Goal: Information Seeking & Learning: Check status

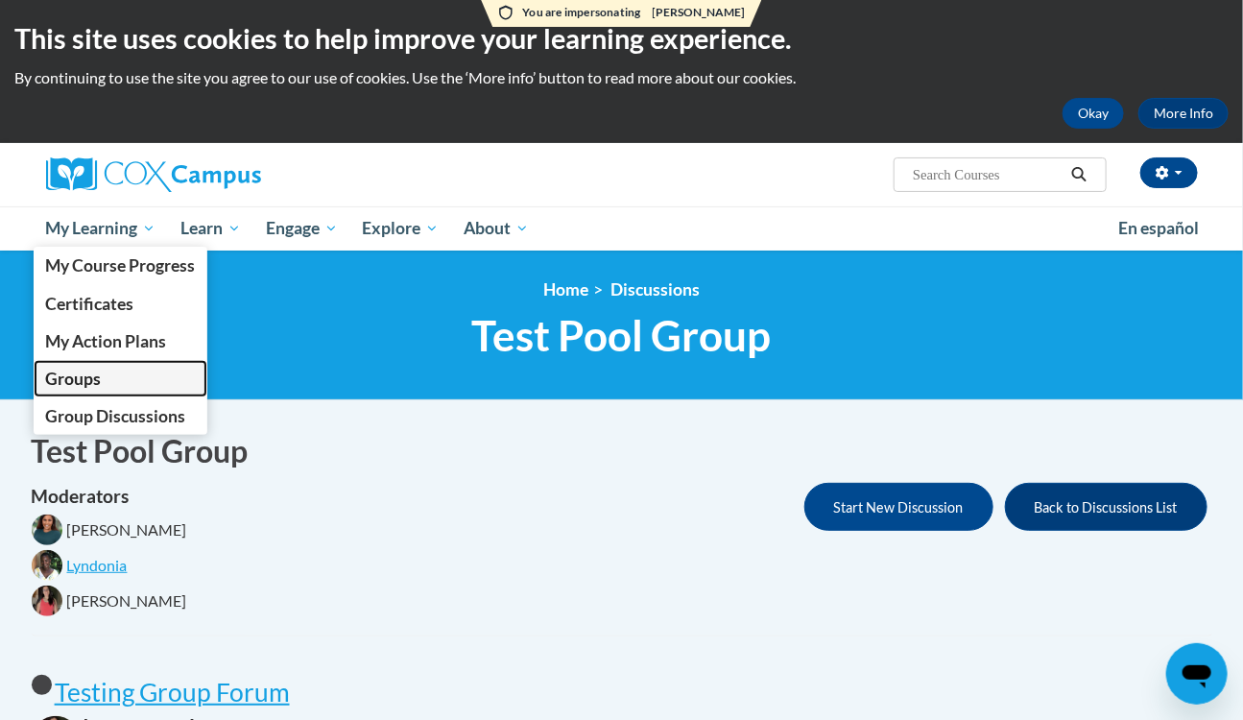
click at [90, 380] on span "Groups" at bounding box center [73, 379] width 56 height 20
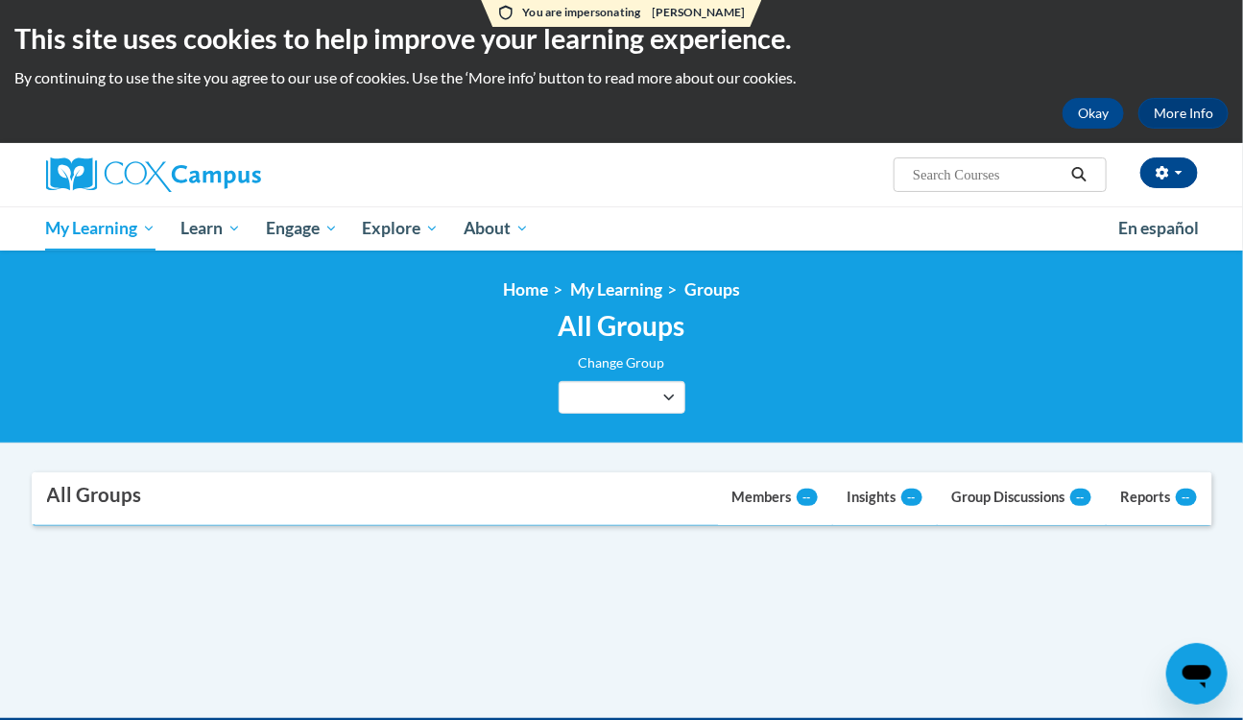
click at [0, 0] on button "[PERSON_NAME][GEOGRAPHIC_DATA]/[GEOGRAPHIC_DATA]" at bounding box center [0, 0] width 0 height 0
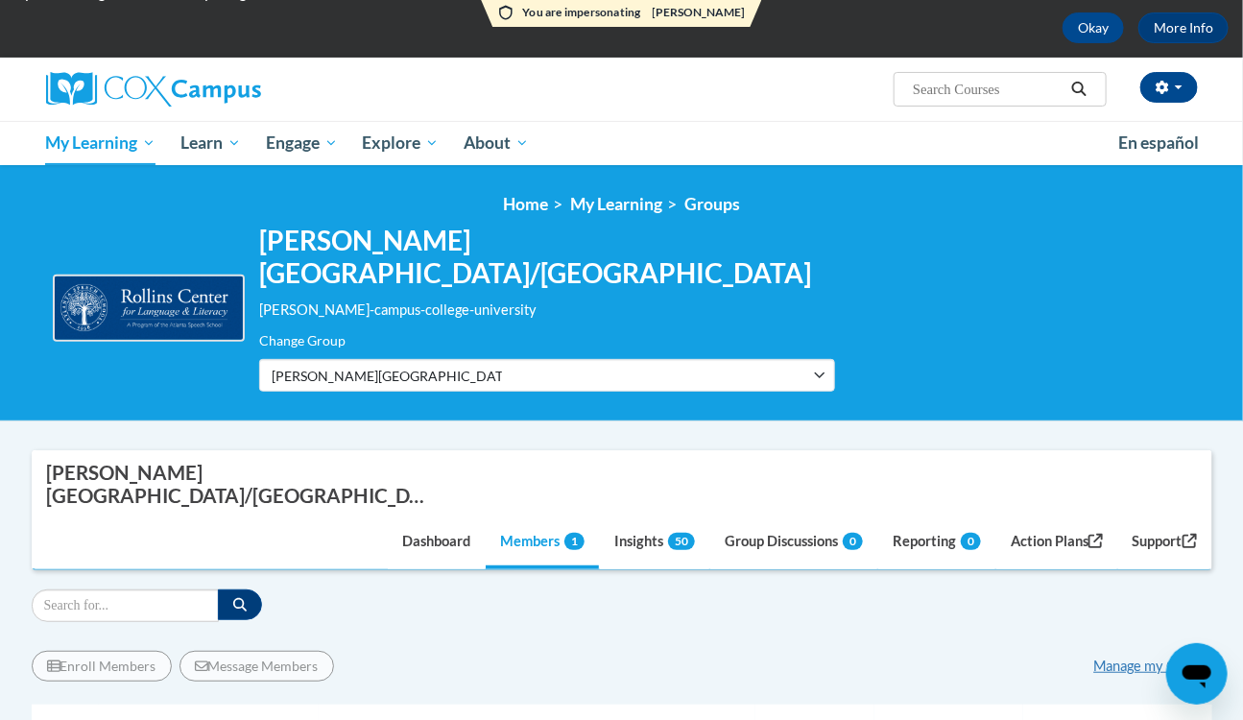
scroll to position [261, 0]
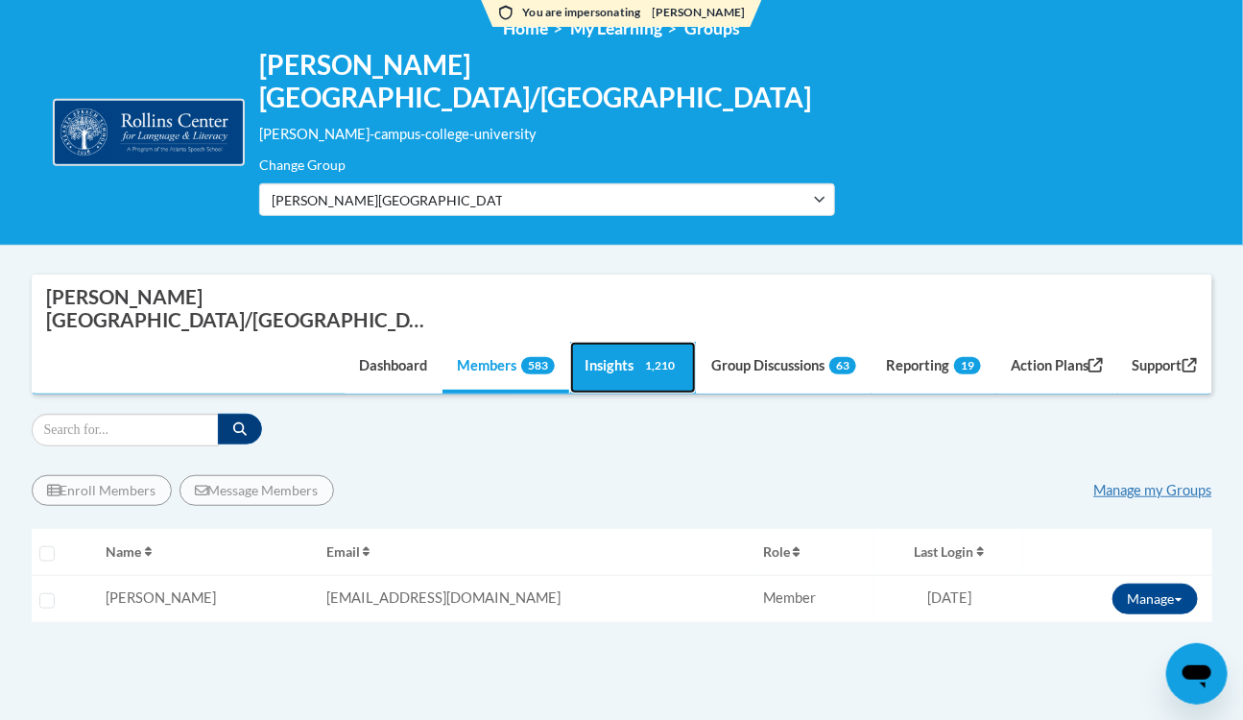
click at [585, 342] on link "Insights 1,210" at bounding box center [633, 368] width 126 height 52
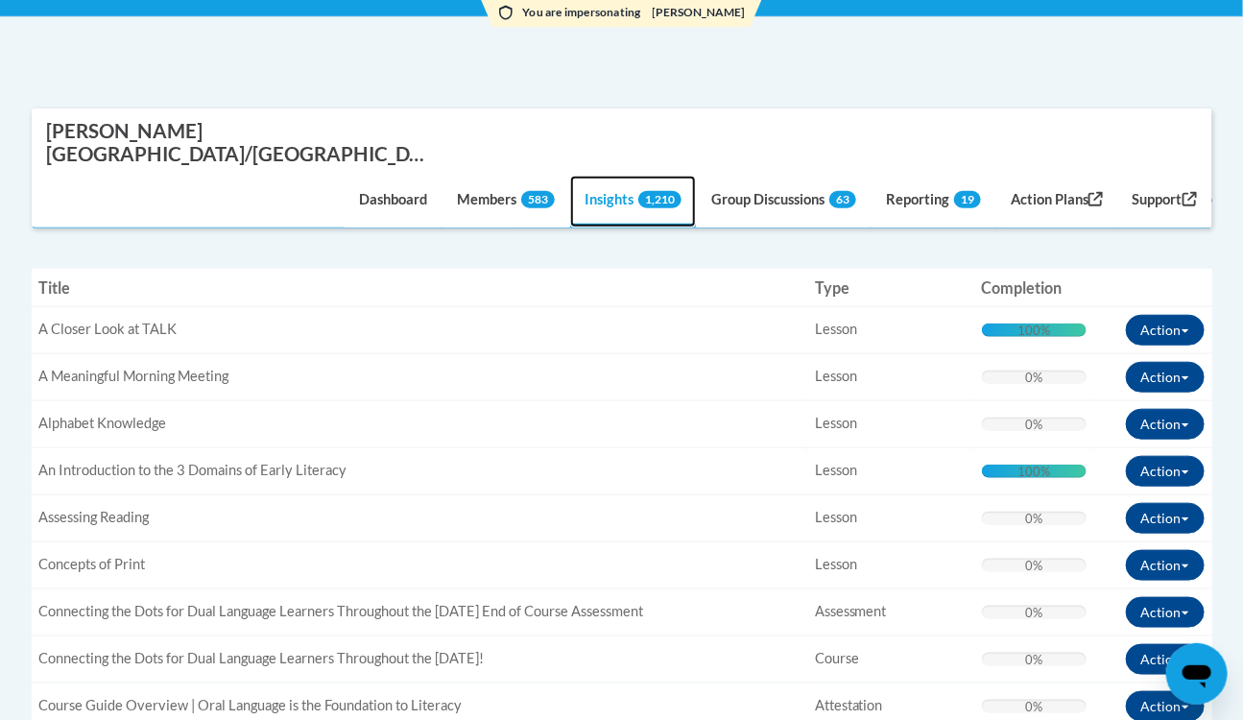
scroll to position [348, 0]
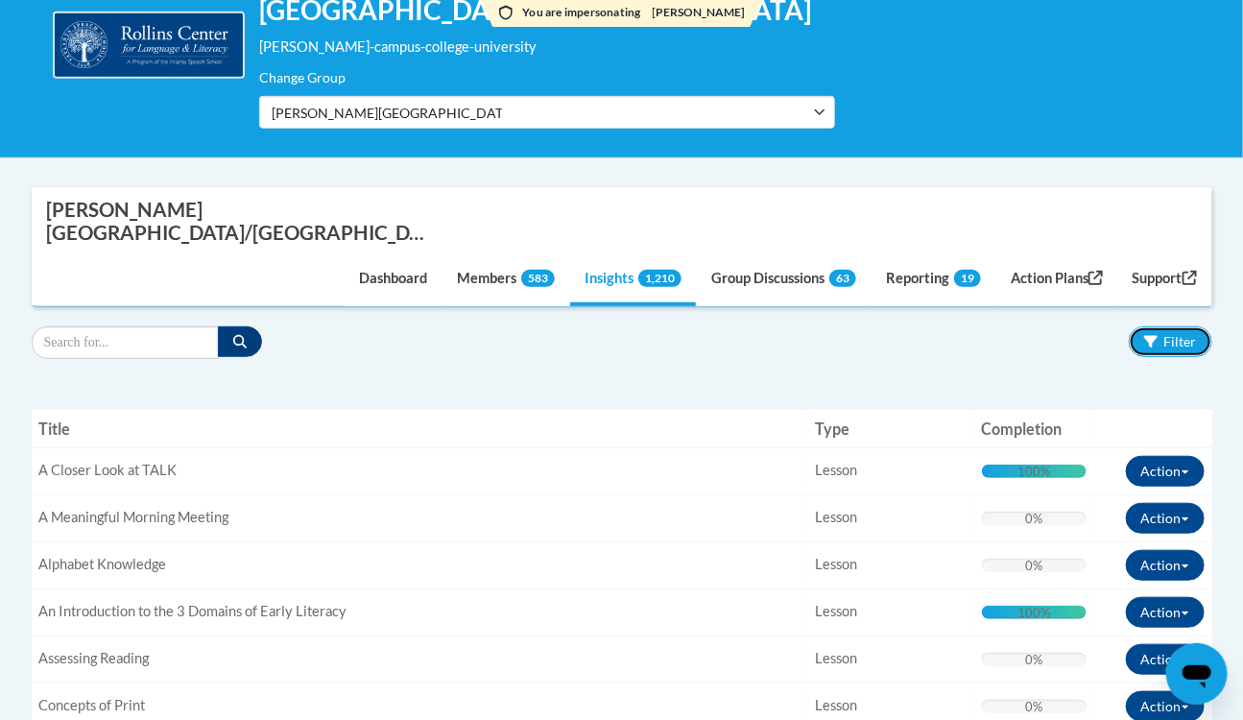
click at [1163, 326] on button "Filter" at bounding box center [1170, 341] width 83 height 31
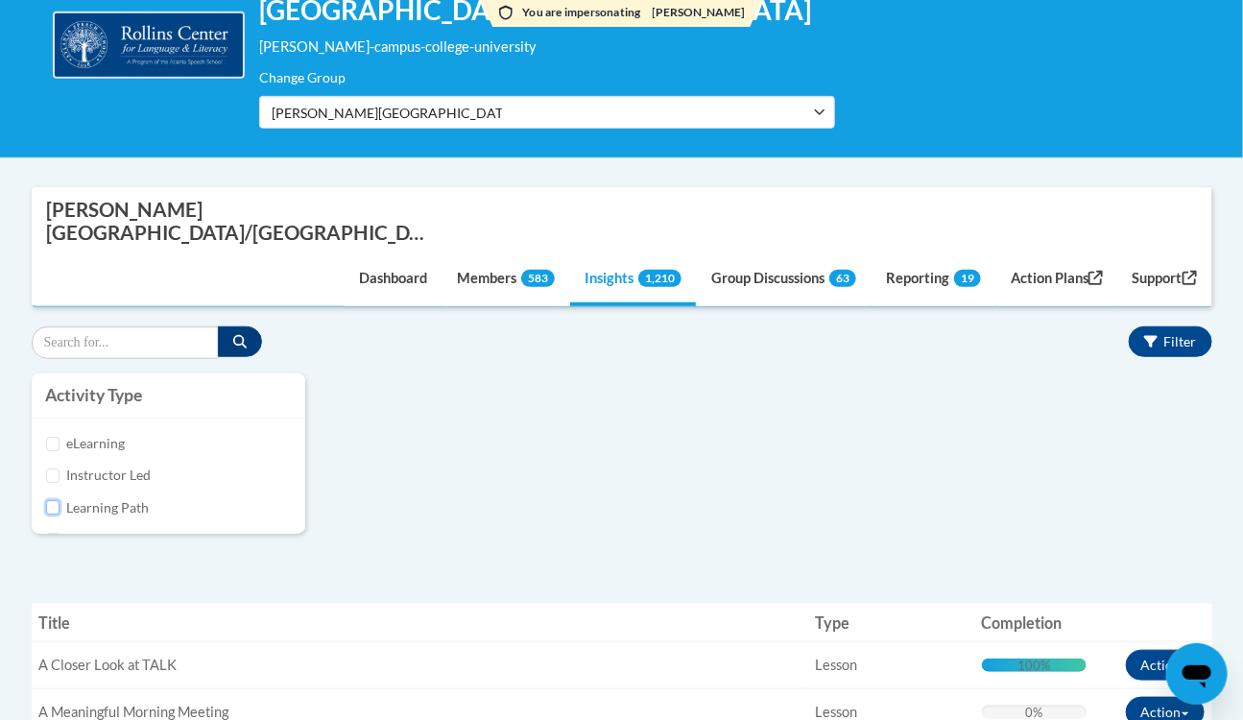
click at [53, 500] on input "Learning Path" at bounding box center [53, 507] width 14 height 14
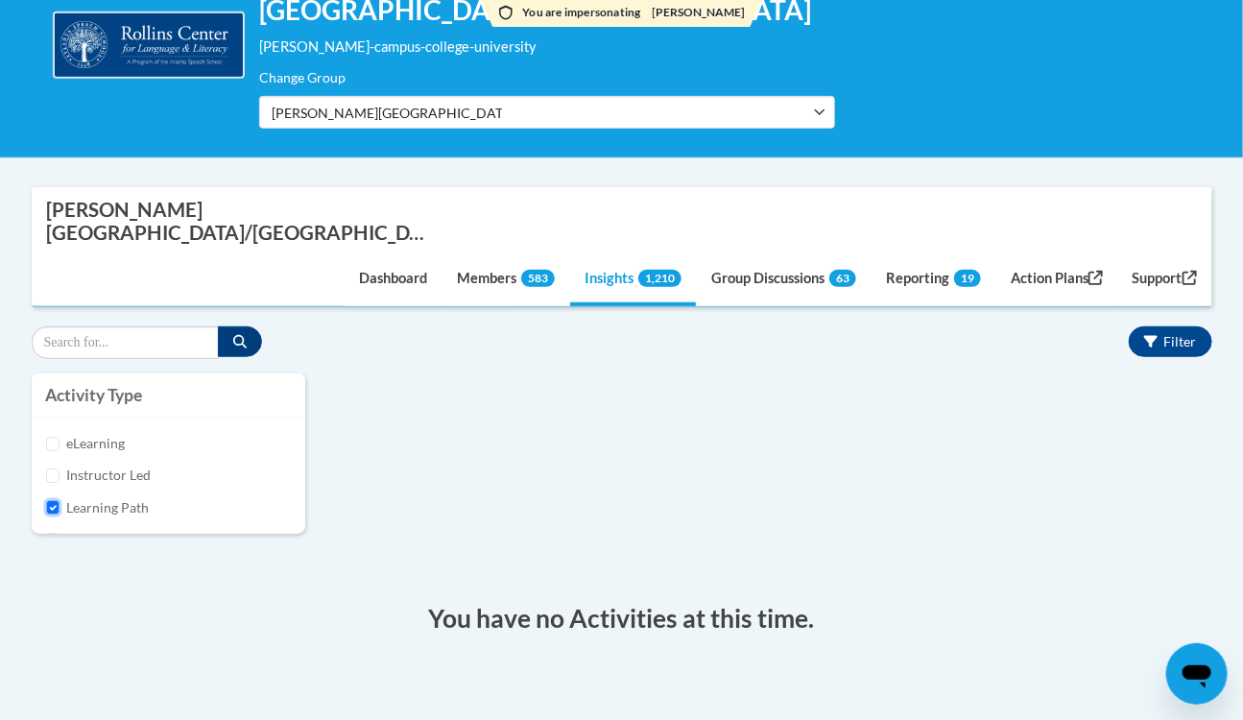
click at [53, 500] on input "Learning Path" at bounding box center [53, 507] width 14 height 14
checkbox input "false"
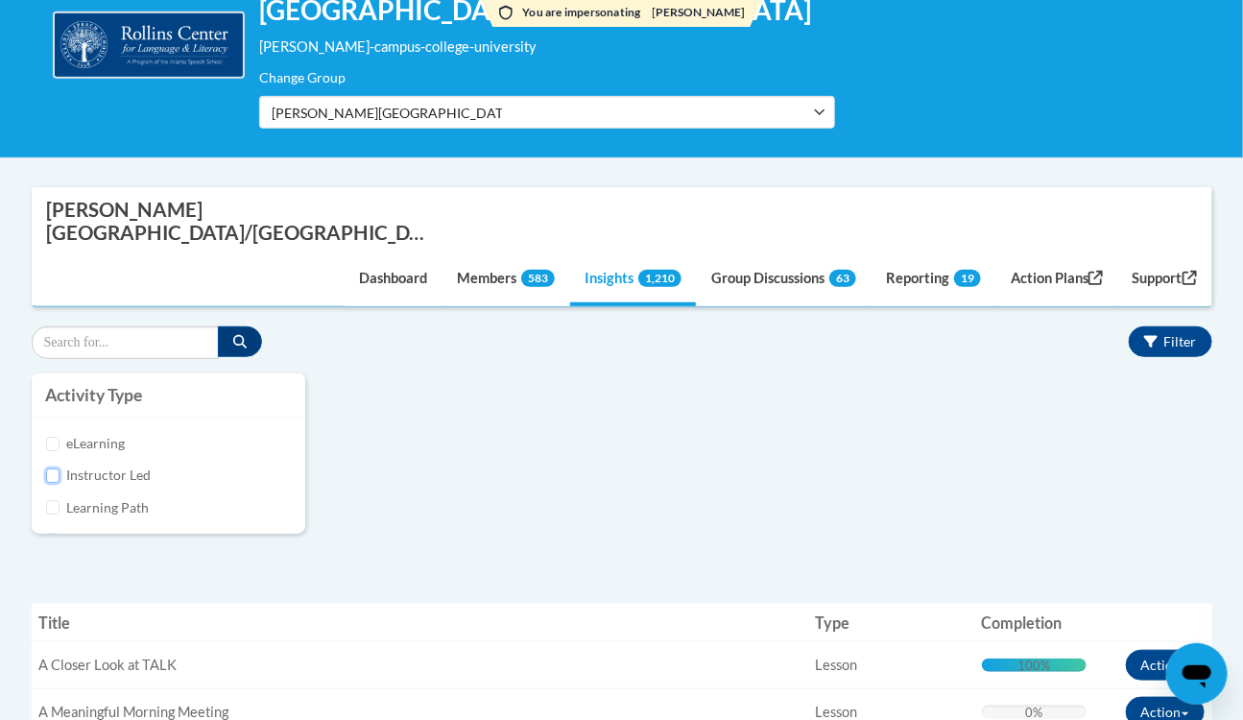
click at [57, 468] on input "Instructor Led" at bounding box center [53, 475] width 14 height 14
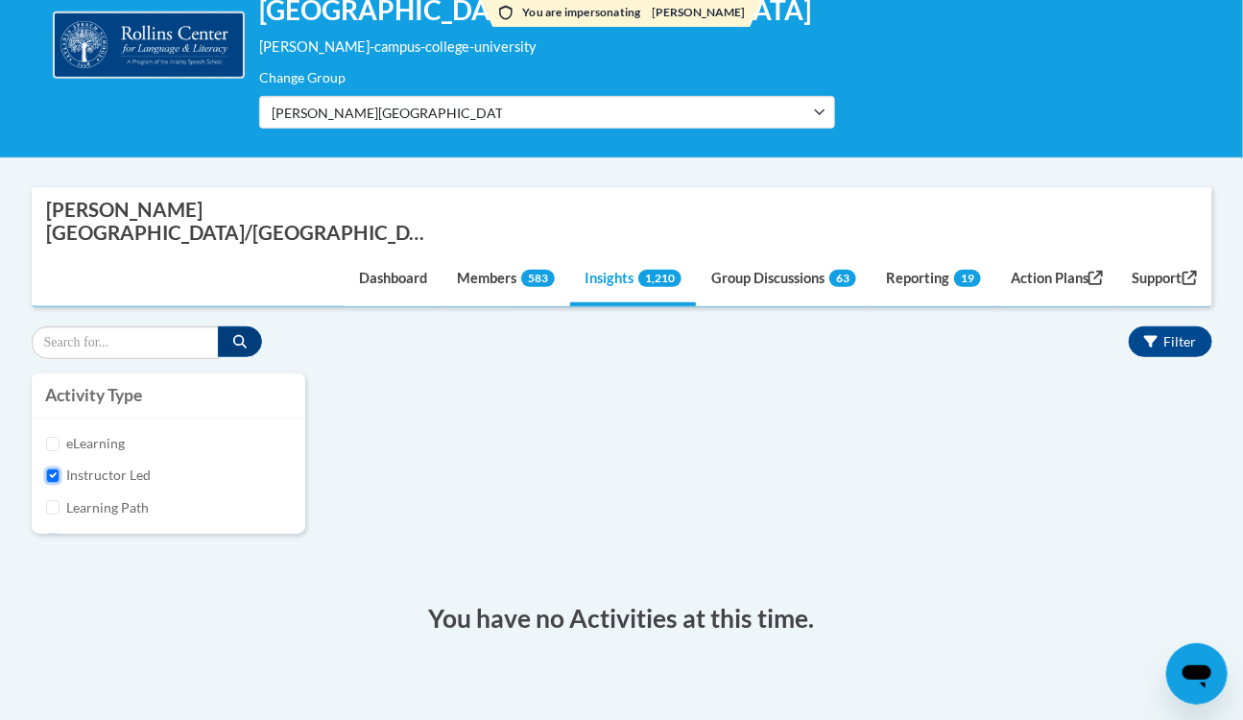
click at [57, 468] on input "Instructor Led" at bounding box center [53, 475] width 14 height 14
checkbox input "false"
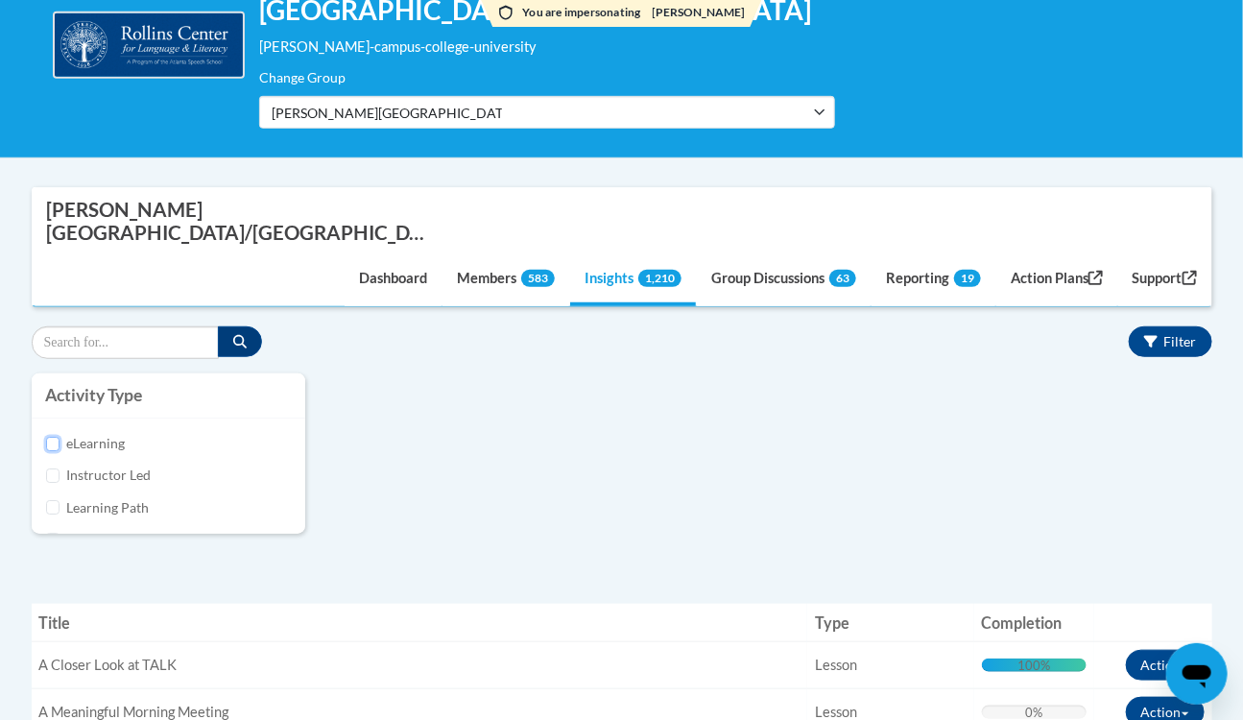
click at [51, 437] on input "eLearning" at bounding box center [53, 444] width 14 height 14
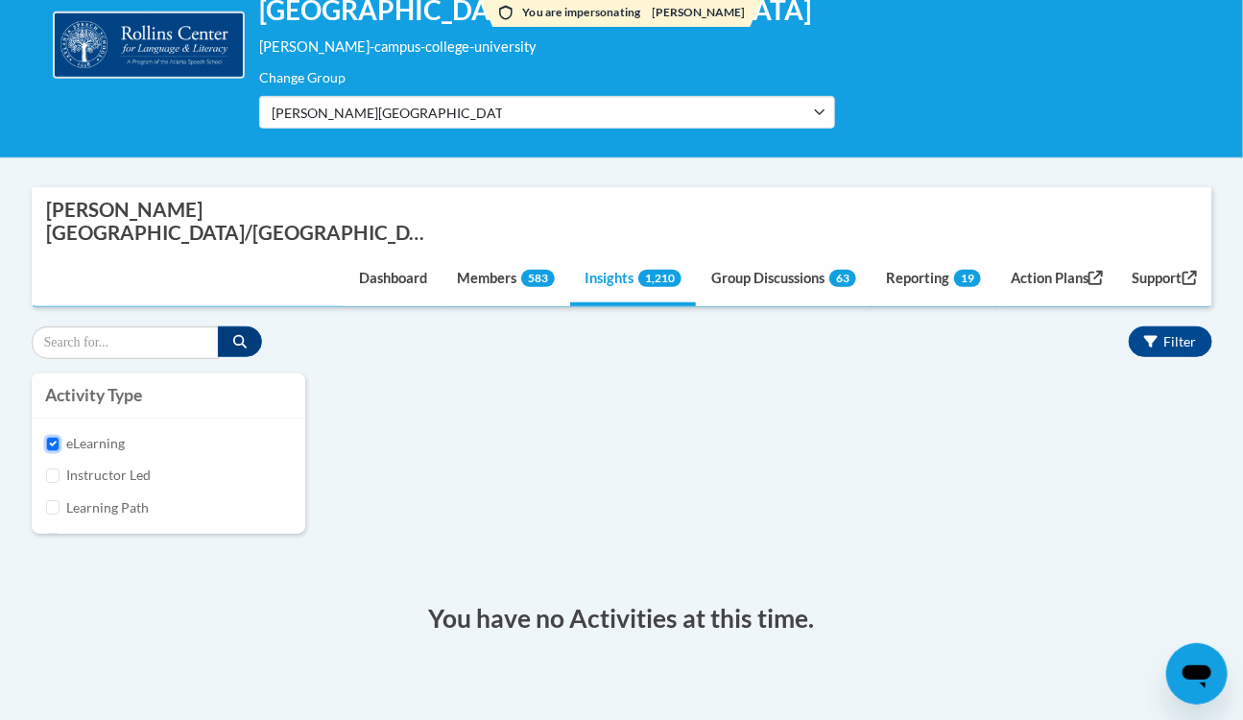
click at [51, 437] on input "eLearning" at bounding box center [53, 444] width 14 height 14
checkbox input "false"
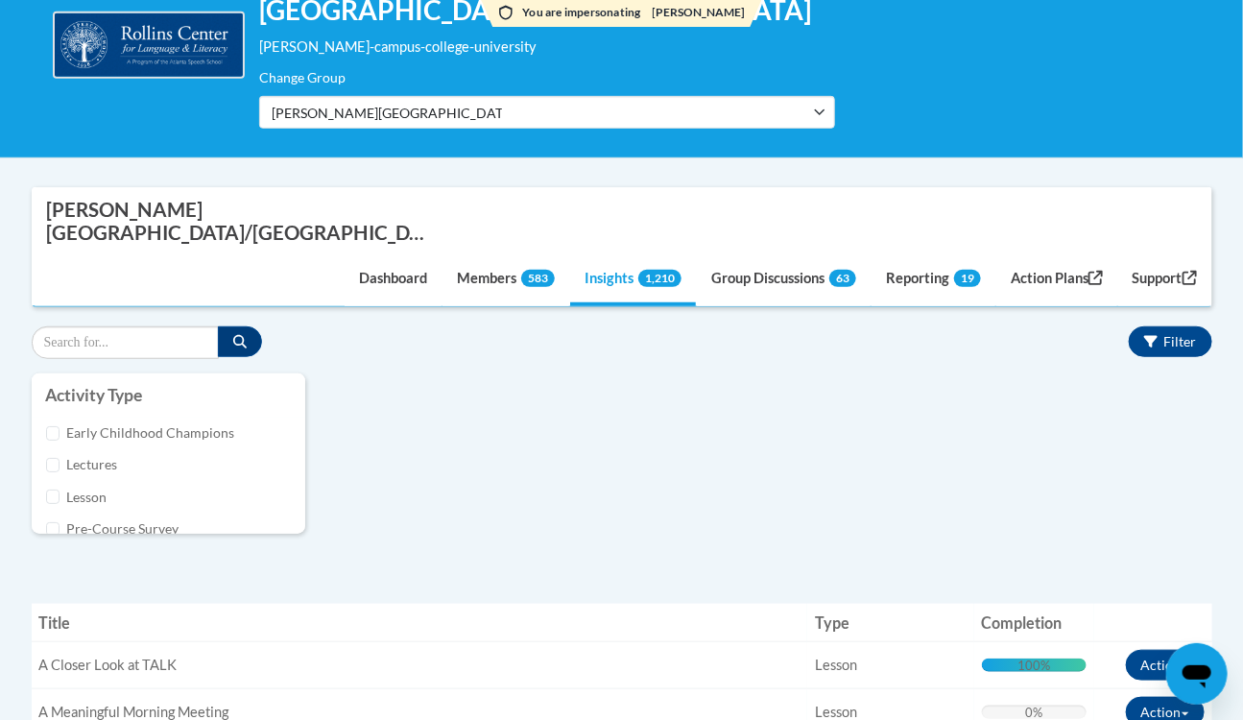
scroll to position [237, 0]
click at [57, 487] on input "Lectures" at bounding box center [53, 494] width 14 height 14
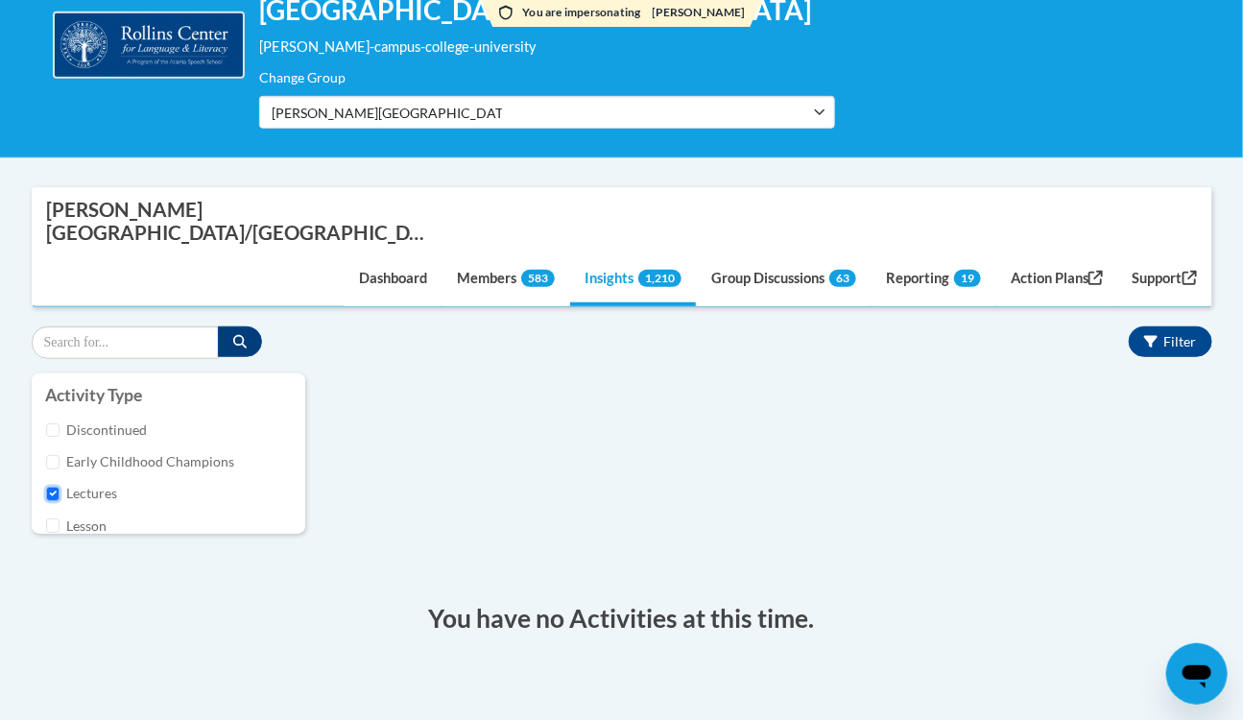
click at [53, 487] on input "Lectures" at bounding box center [53, 494] width 14 height 14
checkbox input "false"
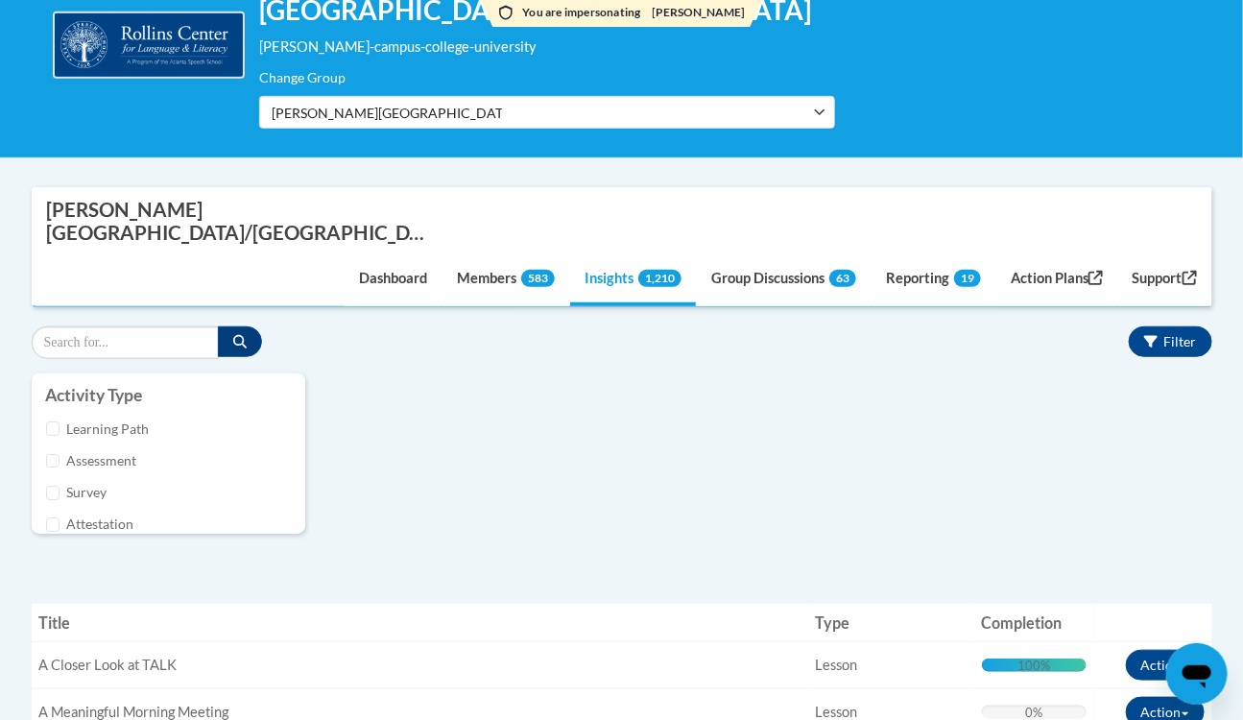
scroll to position [0, 0]
click at [49, 437] on input "eLearning" at bounding box center [53, 444] width 14 height 14
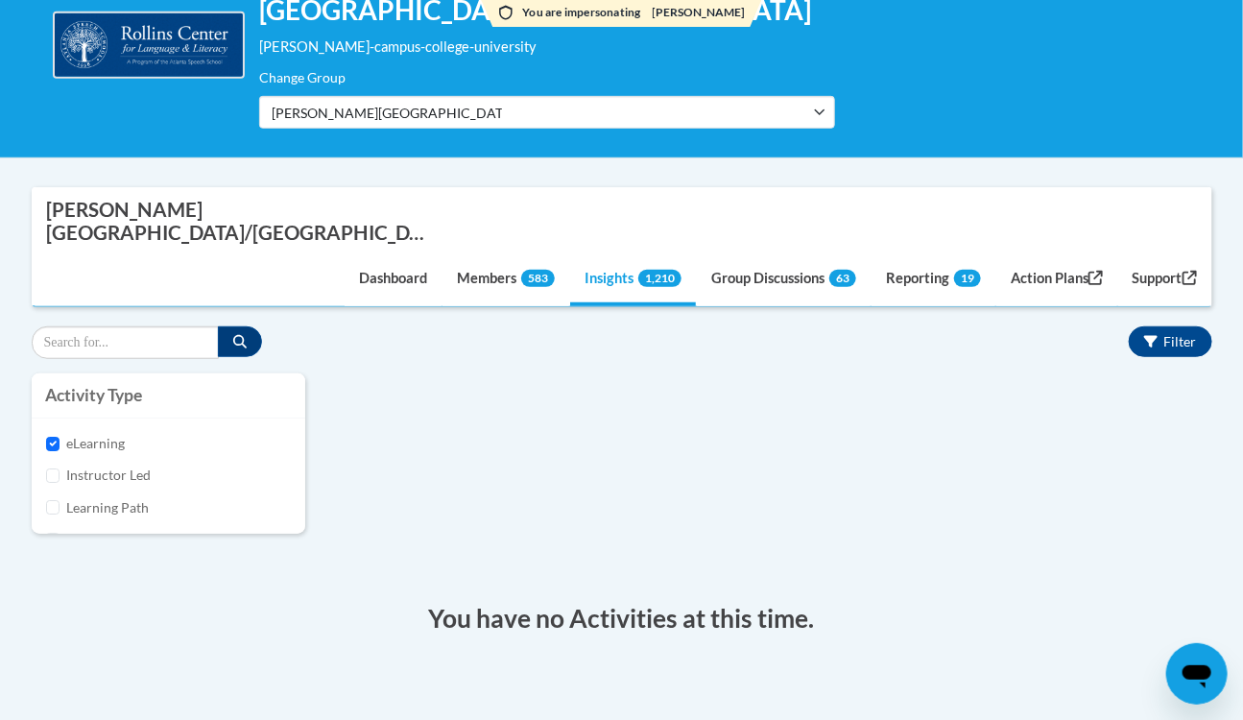
click at [42, 418] on div "eLearning Instructor Led Learning Path Assessment Survey Attestation Course" at bounding box center [169, 475] width 274 height 115
click at [52, 433] on div "eLearning" at bounding box center [168, 443] width 245 height 21
click at [52, 437] on input "eLearning" at bounding box center [53, 444] width 14 height 14
checkbox input "false"
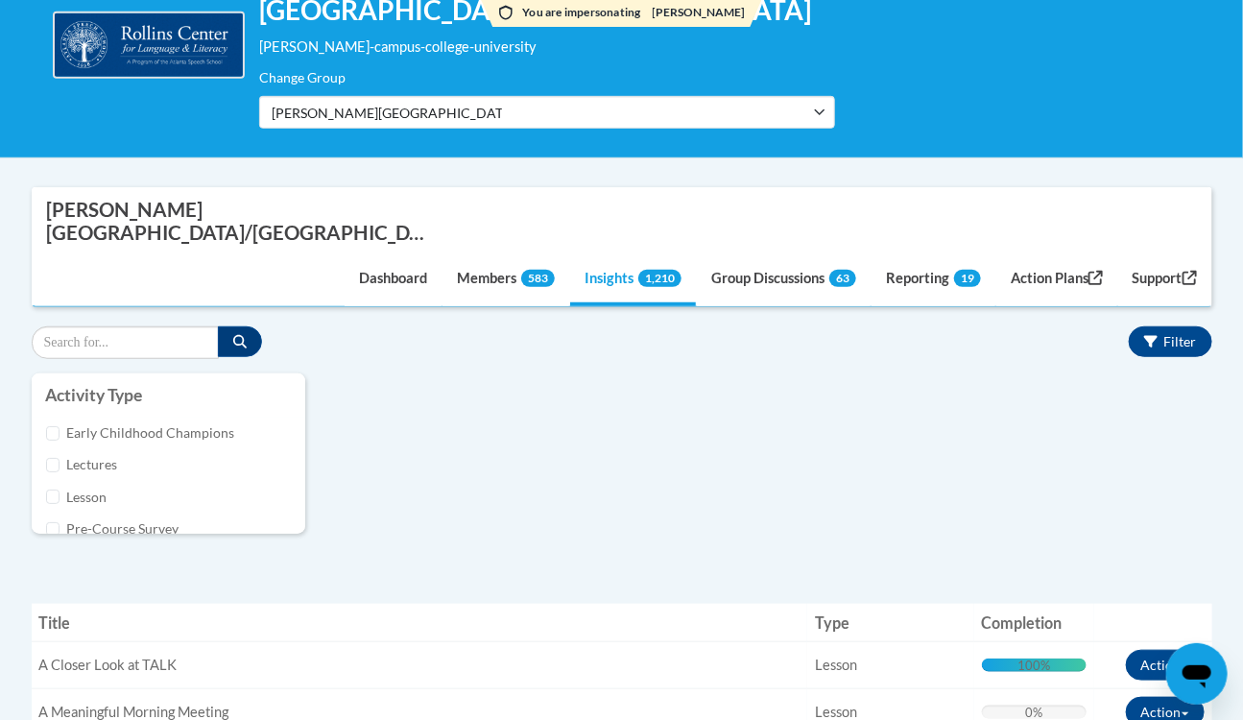
scroll to position [237, 0]
click at [58, 515] on div "Lesson" at bounding box center [168, 525] width 245 height 21
click at [52, 518] on input "Lesson" at bounding box center [53, 525] width 14 height 14
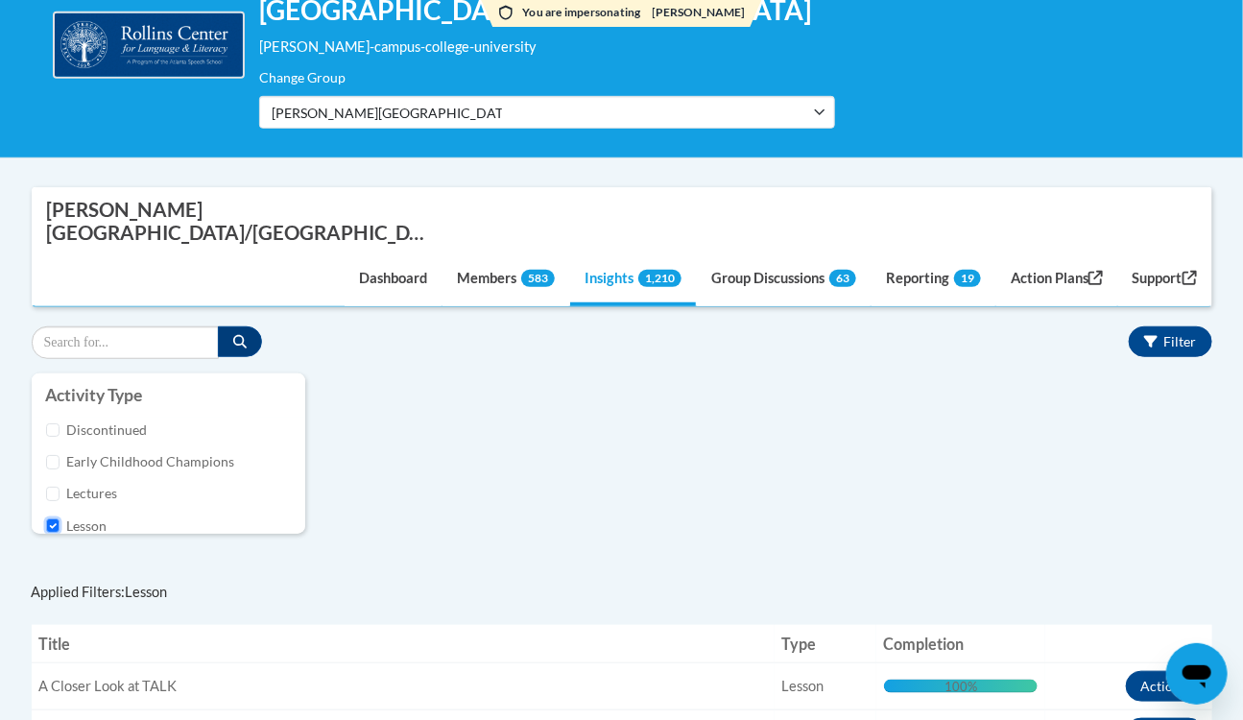
click at [56, 518] on input "Lesson" at bounding box center [53, 525] width 14 height 14
checkbox input "false"
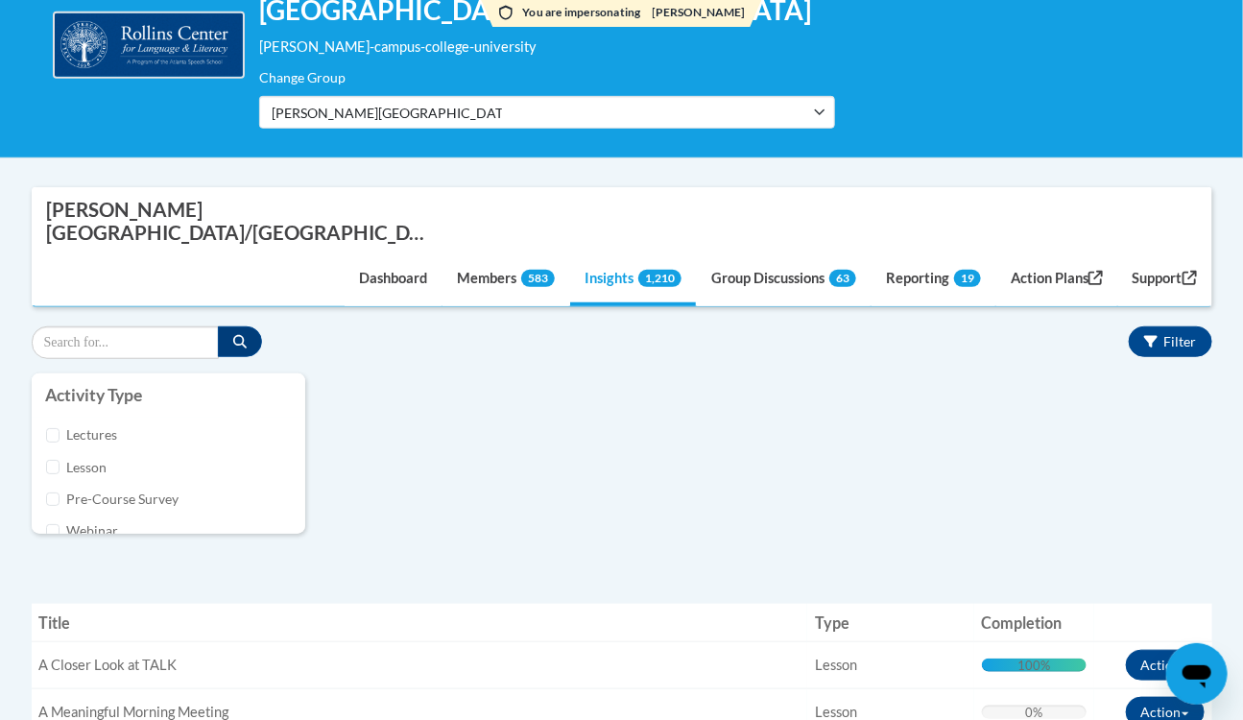
scroll to position [324, 0]
click at [57, 469] on input "Pre-Course Survey" at bounding box center [53, 476] width 14 height 14
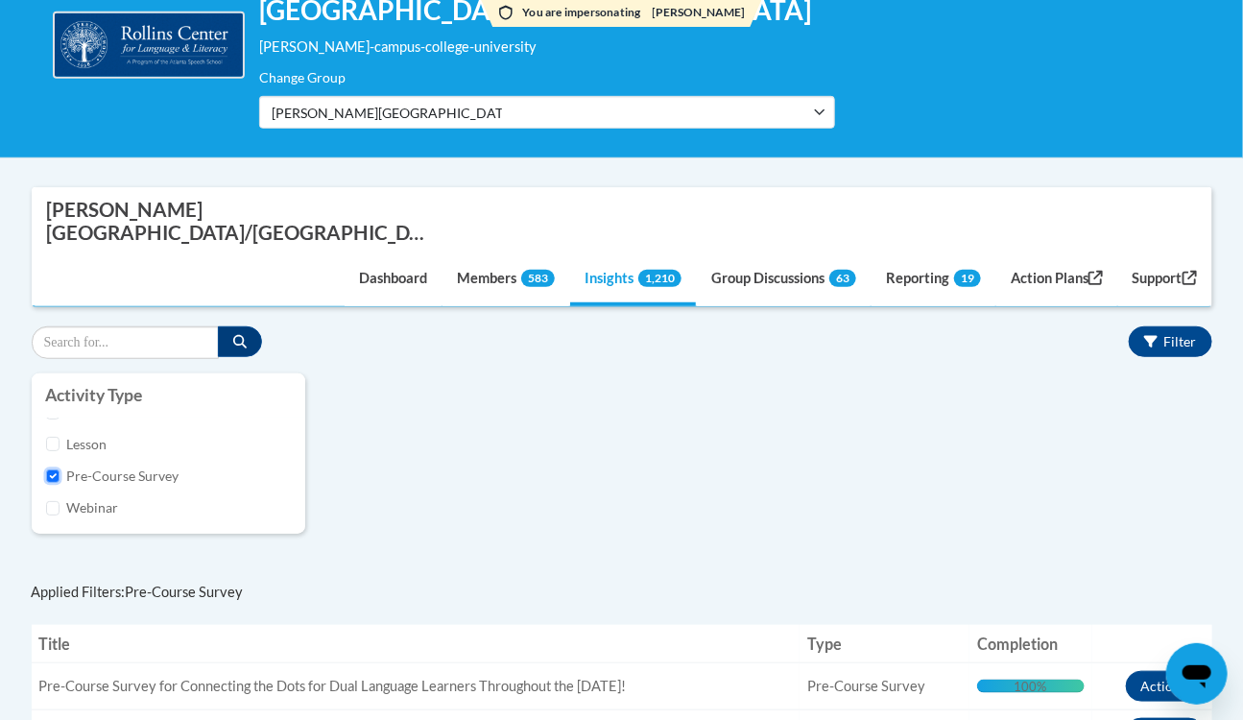
click at [58, 469] on input "Pre-Course Survey" at bounding box center [53, 476] width 14 height 14
checkbox input "false"
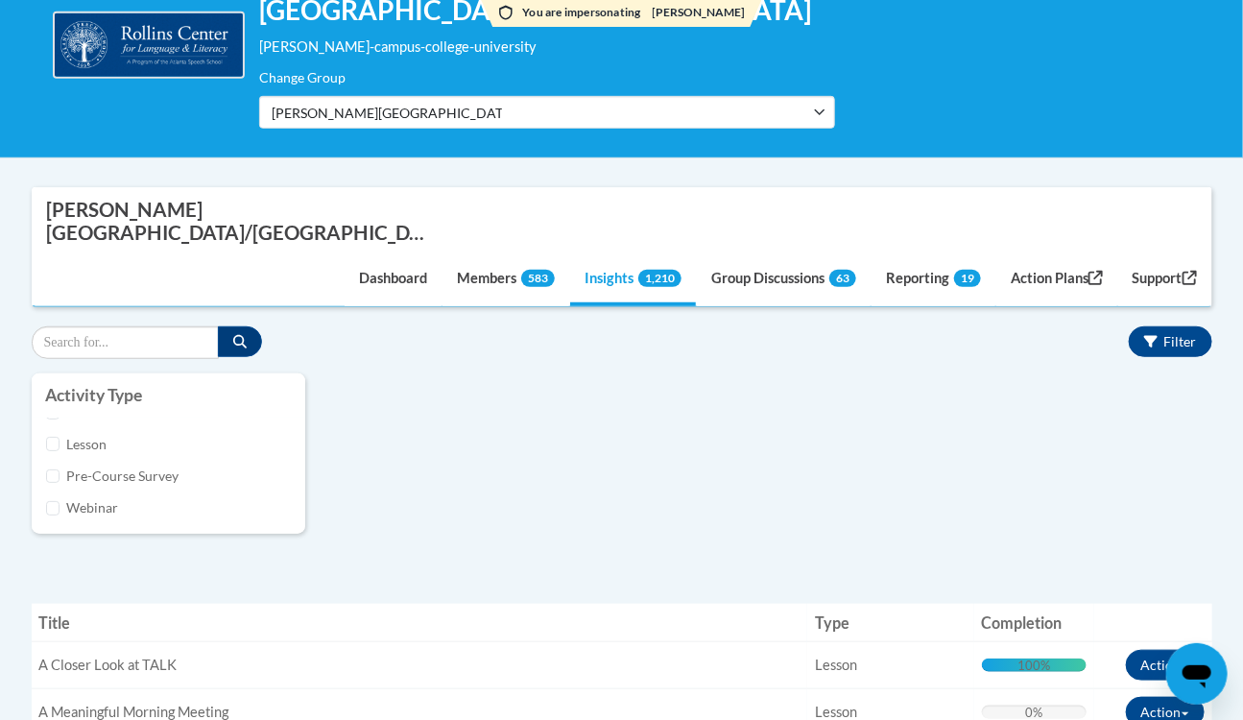
scroll to position [237, 0]
click at [60, 451] on div "Early Childhood Champions" at bounding box center [168, 461] width 245 height 21
click at [59, 455] on input "Early Childhood Champions" at bounding box center [53, 462] width 14 height 14
checkbox input "true"
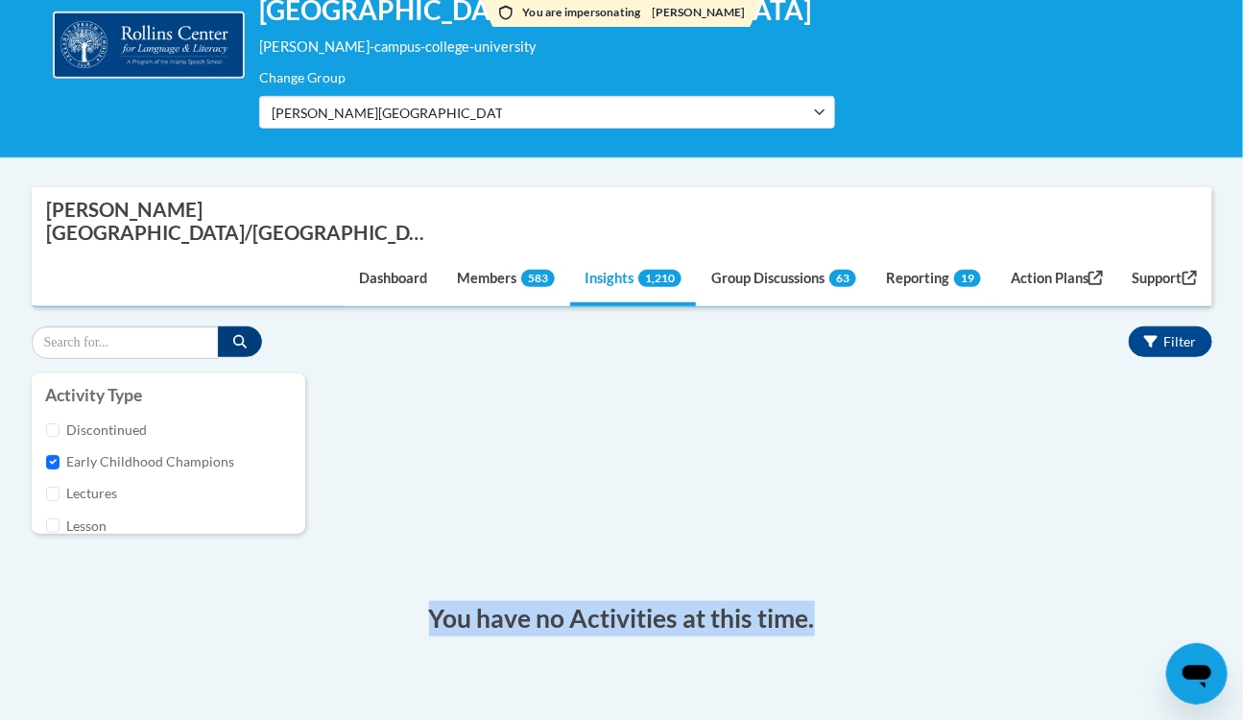
drag, startPoint x: 432, startPoint y: 552, endPoint x: 963, endPoint y: 587, distance: 531.9
click at [963, 587] on div "You have no Activities at this time." at bounding box center [622, 614] width 1180 height 64
